Goal: Information Seeking & Learning: Learn about a topic

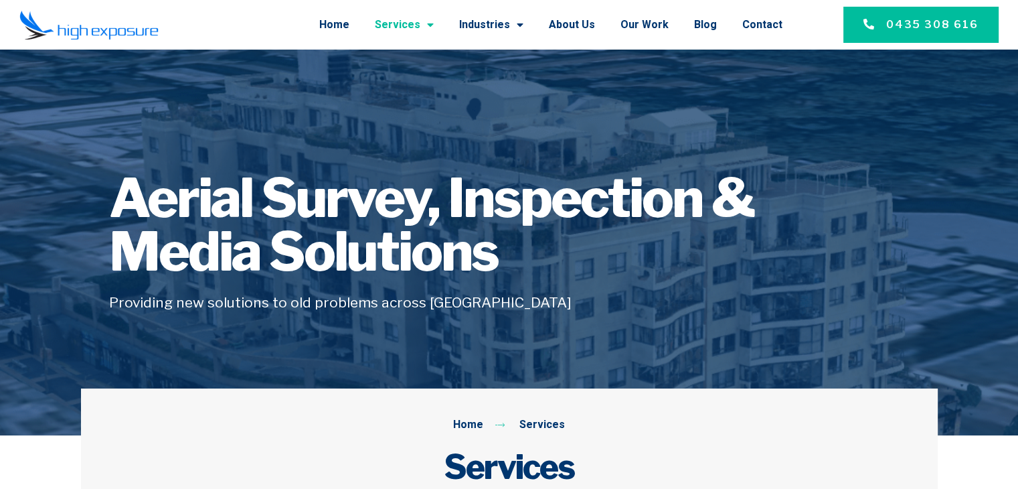
click at [434, 24] on span "Menu" at bounding box center [426, 25] width 13 height 24
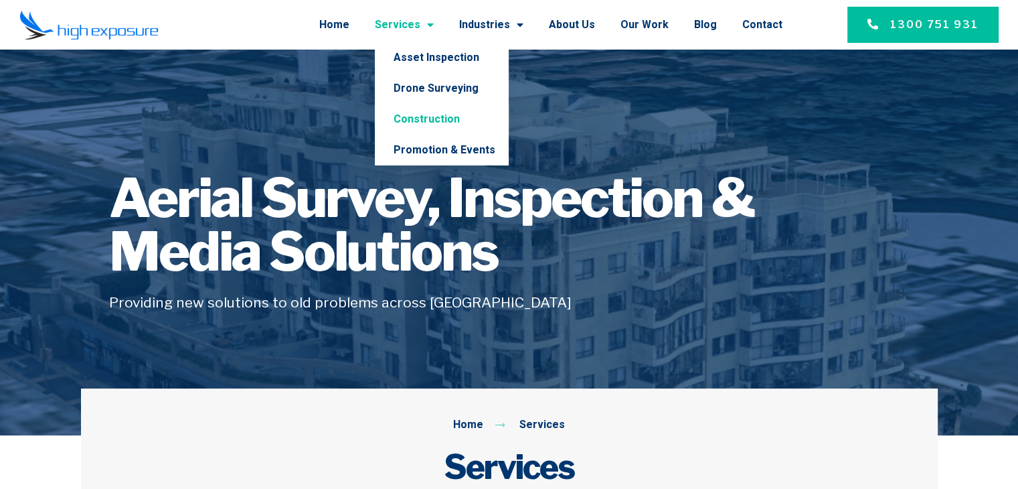
click at [439, 123] on link "Construction" at bounding box center [442, 119] width 134 height 31
click at [434, 25] on span "Menu" at bounding box center [426, 25] width 13 height 24
click at [444, 86] on link "Drone Surveying" at bounding box center [442, 88] width 134 height 31
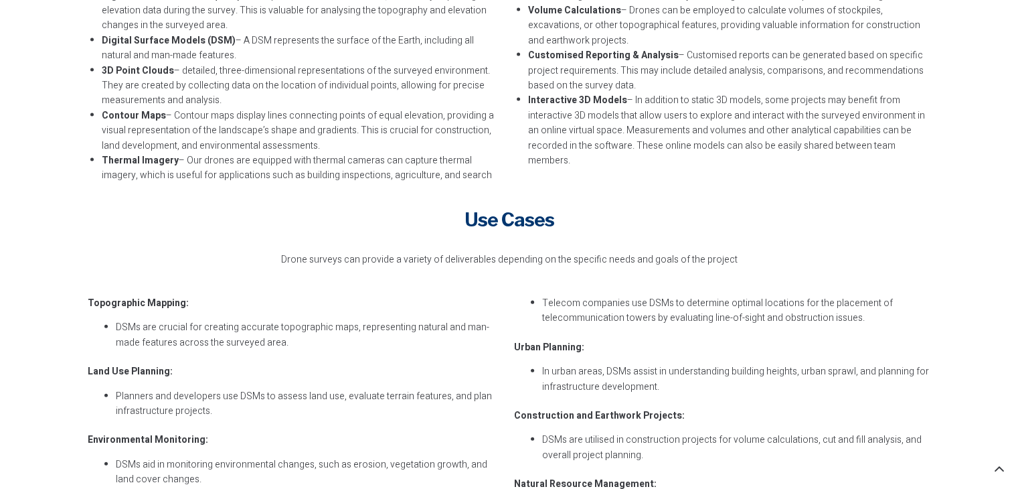
scroll to position [3214, 0]
